Goal: Use online tool/utility: Utilize a website feature to perform a specific function

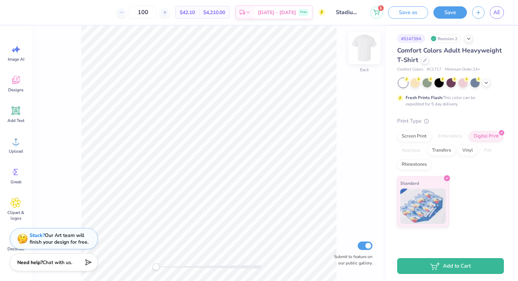
click at [361, 49] on img at bounding box center [364, 48] width 28 height 28
click at [368, 49] on img at bounding box center [364, 48] width 28 height 28
click at [369, 52] on img at bounding box center [364, 48] width 28 height 28
click at [359, 49] on img at bounding box center [364, 48] width 28 height 28
click at [16, 168] on icon at bounding box center [16, 172] width 11 height 11
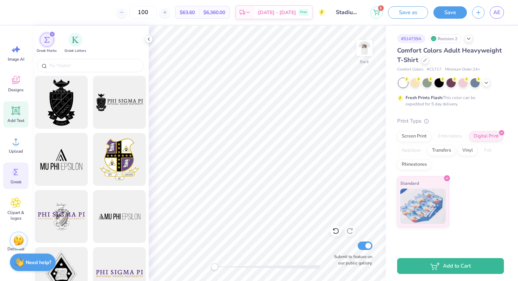
click at [17, 109] on icon at bounding box center [16, 110] width 7 height 7
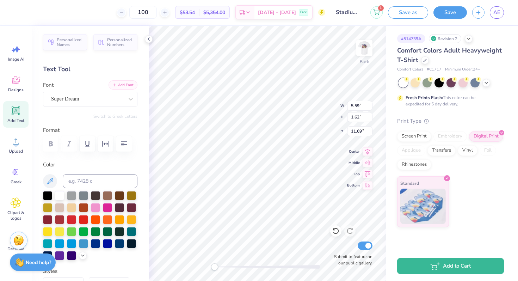
click at [120, 87] on button "Add Font" at bounding box center [122, 84] width 29 height 9
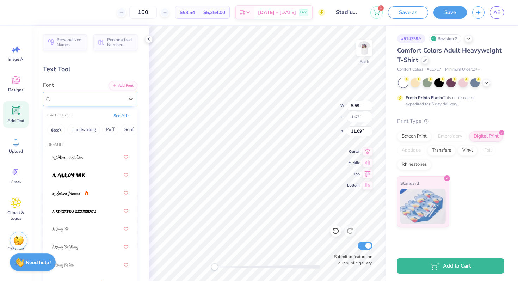
click at [121, 99] on div "Super Dream" at bounding box center [87, 98] width 74 height 11
click at [56, 133] on button "Greek" at bounding box center [56, 129] width 18 height 11
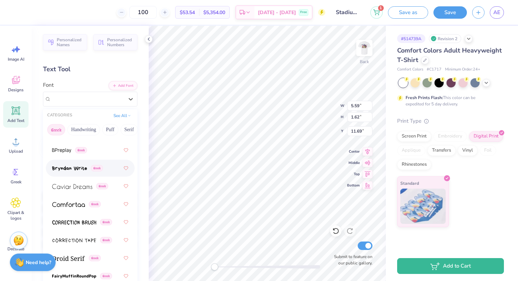
scroll to position [247, 0]
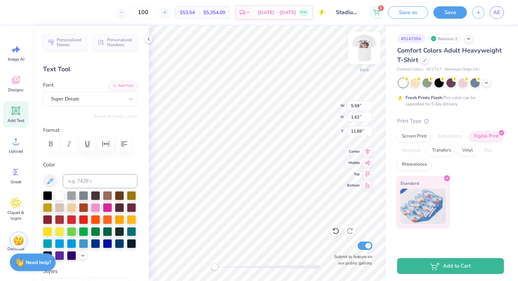
click at [357, 43] on img at bounding box center [364, 48] width 28 height 28
type input "5.69"
type input "1.65"
type input "5.39"
click at [360, 50] on img at bounding box center [364, 48] width 14 height 14
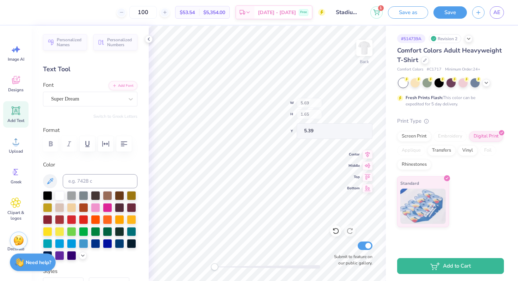
type input "5.59"
type input "1.62"
type input "3.00"
